Goal: Find specific page/section: Find specific page/section

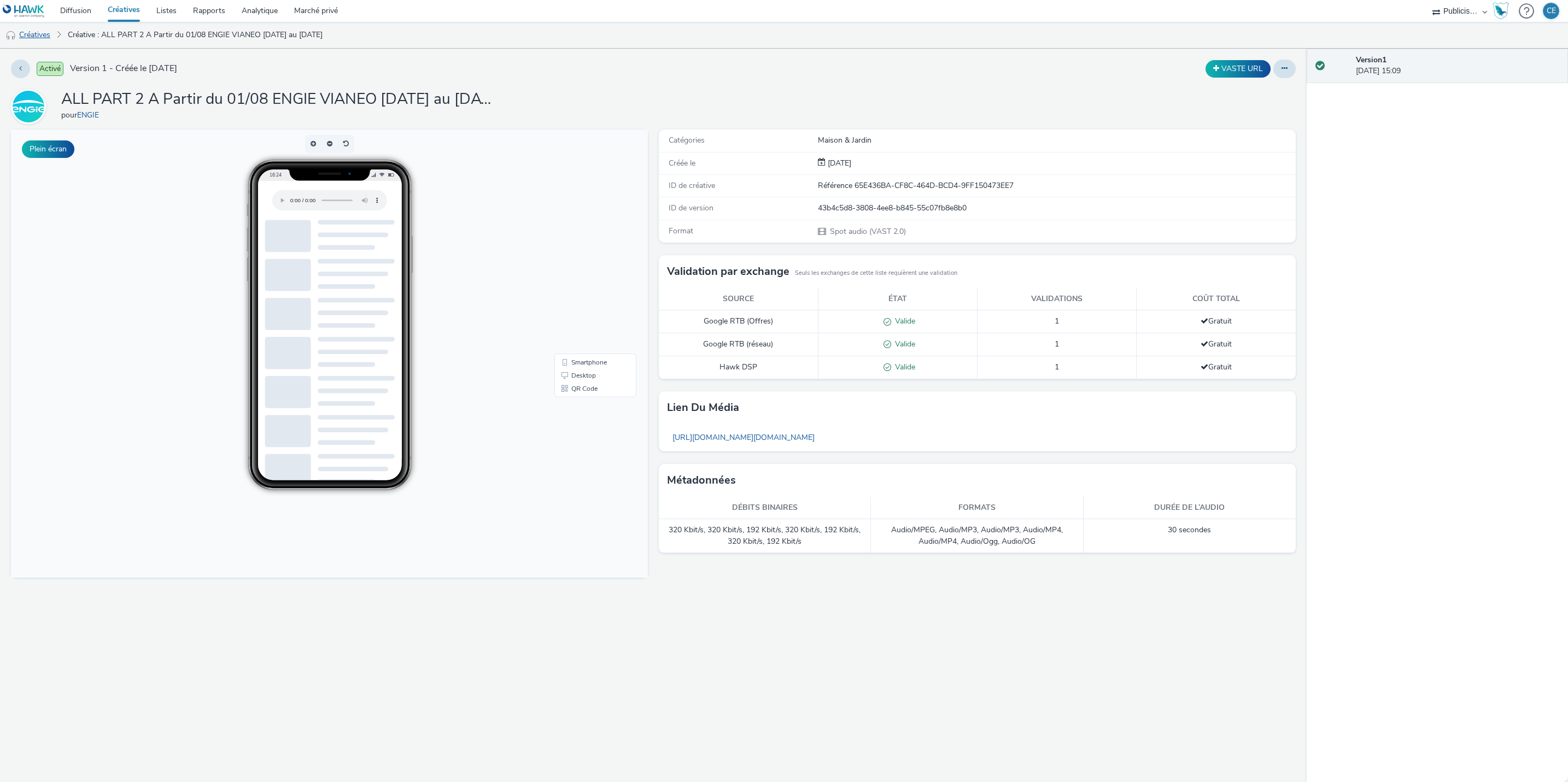
click at [32, 32] on font "Créatives" at bounding box center [34, 35] width 32 height 10
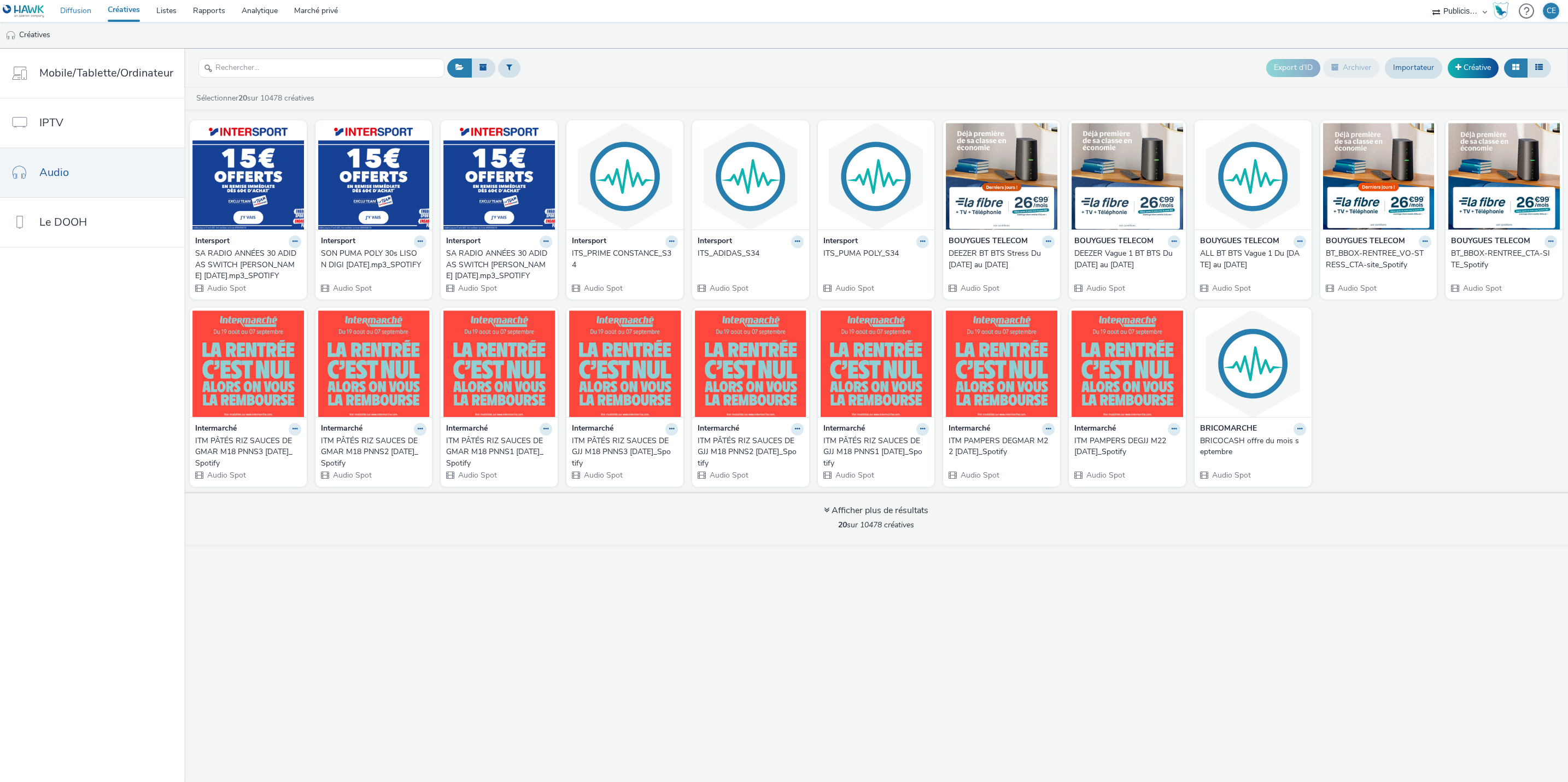
click at [83, 3] on link "Diffusion" at bounding box center [76, 11] width 48 height 22
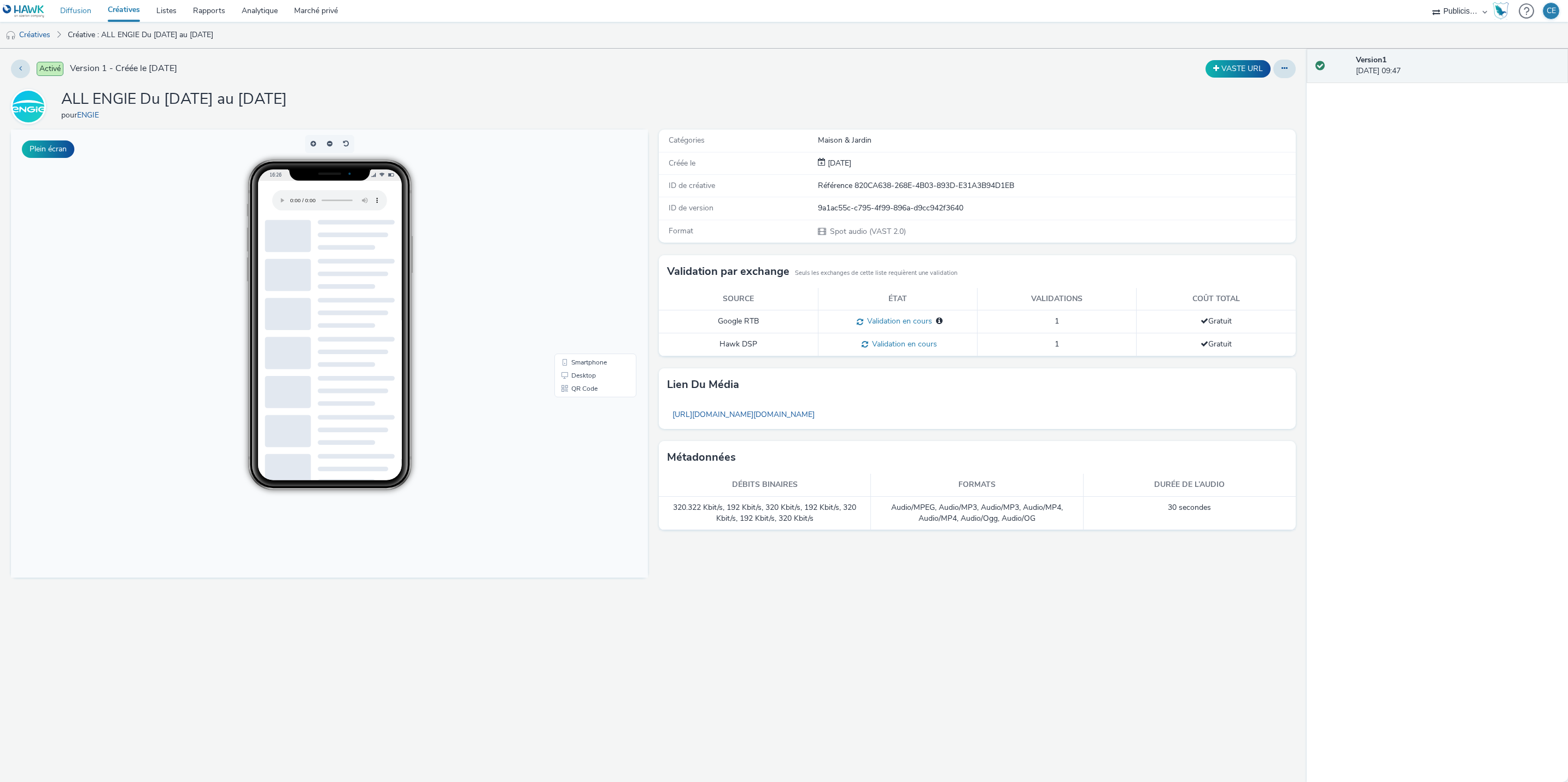
click at [66, 13] on link "Diffusion" at bounding box center [76, 11] width 48 height 22
click at [61, 11] on link "Diffusion" at bounding box center [76, 11] width 48 height 22
